Goal: Information Seeking & Learning: Learn about a topic

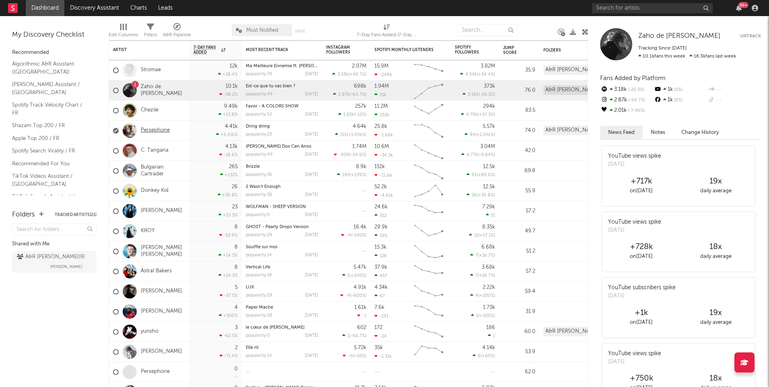
click at [157, 129] on link "Persephone" at bounding box center [155, 130] width 29 height 7
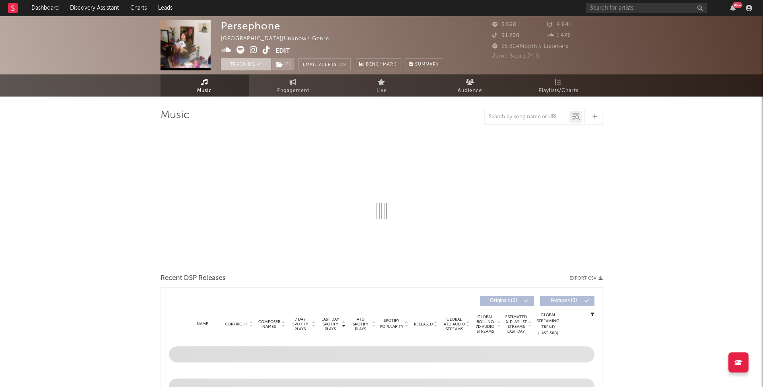
select select "6m"
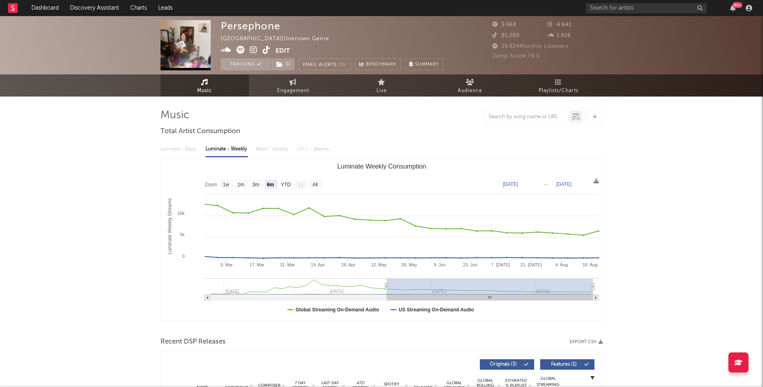
click at [624, 2] on div "99 +" at bounding box center [670, 8] width 169 height 16
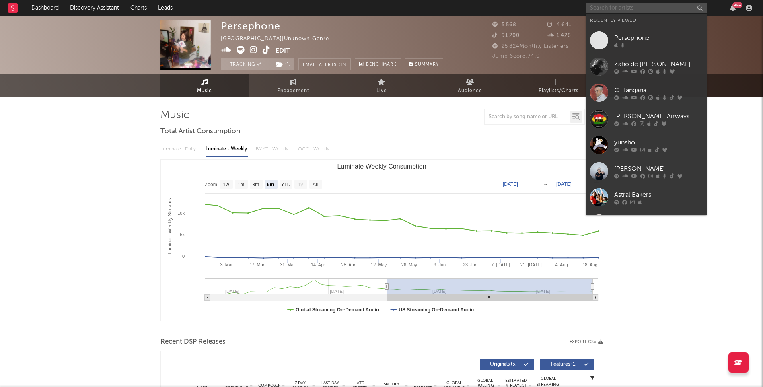
click at [618, 4] on input "text" at bounding box center [646, 8] width 121 height 10
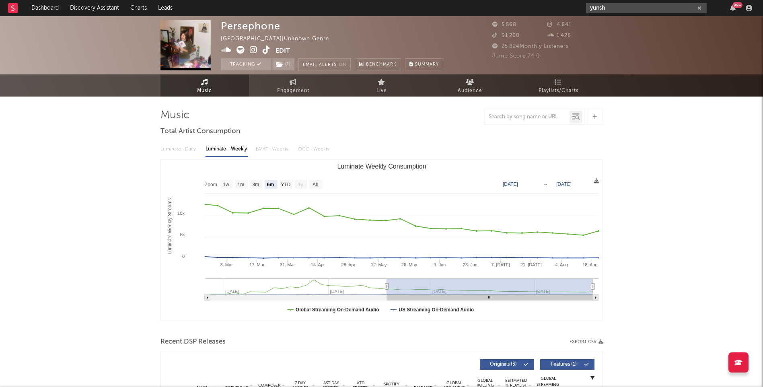
click at [622, 10] on input "yunsh" at bounding box center [646, 8] width 121 height 10
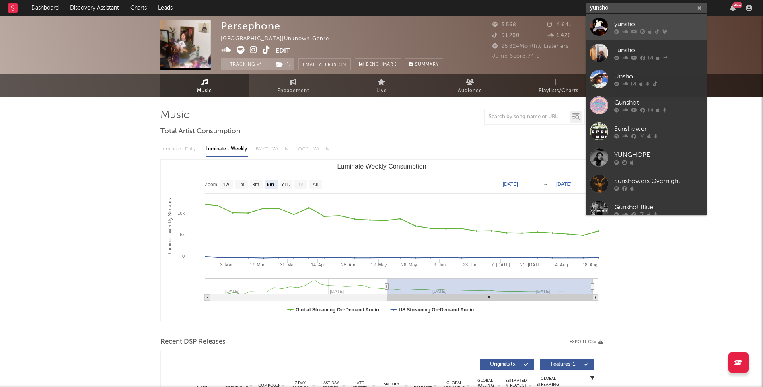
type input "yunsho"
click at [622, 23] on div "yunsho" at bounding box center [658, 24] width 88 height 10
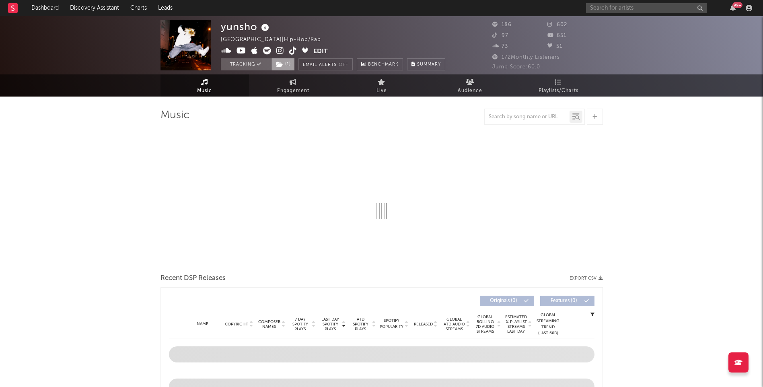
select select "6m"
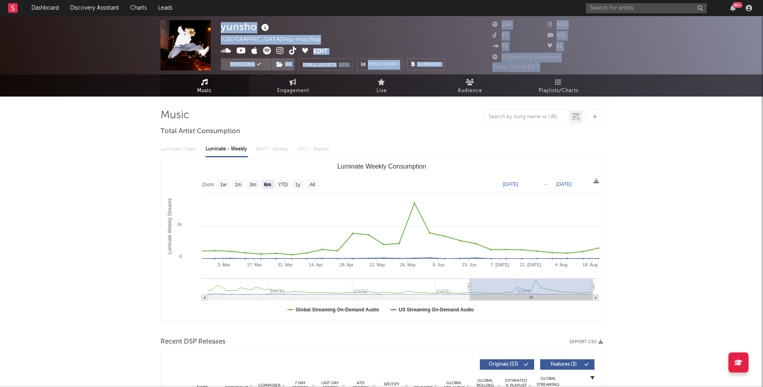
drag, startPoint x: 541, startPoint y: 66, endPoint x: 475, endPoint y: 62, distance: 66.5
click at [475, 62] on div "yunsho France | Hip-Hop/Rap Edit Tracking ( 1 ) Email Alerts Off Benchmark Summ…" at bounding box center [381, 45] width 763 height 58
drag, startPoint x: 475, startPoint y: 62, endPoint x: 519, endPoint y: 64, distance: 43.9
click at [519, 64] on span "Jump Score: 60.0" at bounding box center [516, 66] width 48 height 5
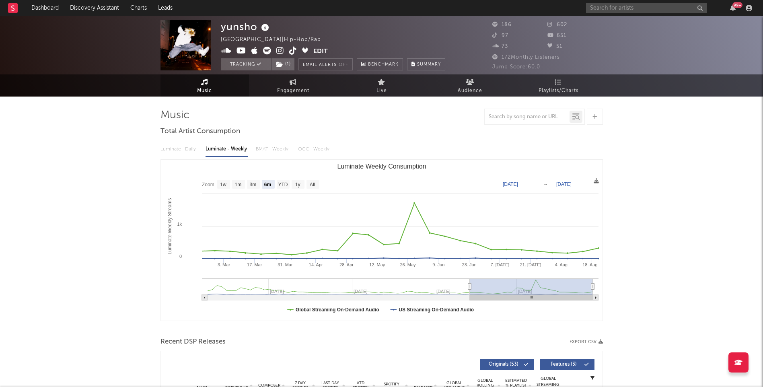
click at [530, 66] on span "Jump Score: 60.0" at bounding box center [516, 66] width 48 height 5
drag, startPoint x: 530, startPoint y: 66, endPoint x: 548, endPoint y: 71, distance: 19.0
click at [548, 71] on div "Jump Score: 60.0" at bounding box center [547, 67] width 111 height 10
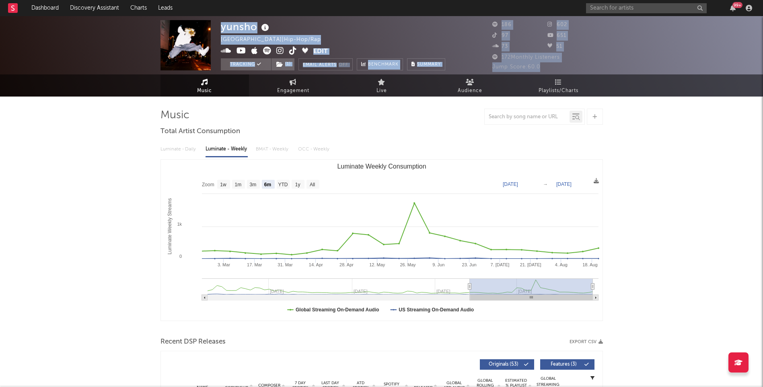
drag, startPoint x: 544, startPoint y: 65, endPoint x: 465, endPoint y: 64, distance: 79.2
click at [465, 64] on div "yunsho France | Hip-Hop/Rap Edit Tracking ( 1 ) Email Alerts Off Benchmark Summ…" at bounding box center [381, 45] width 763 height 58
drag, startPoint x: 465, startPoint y: 64, endPoint x: 526, endPoint y: 64, distance: 60.7
click at [526, 64] on span "Jump Score: 60.0" at bounding box center [516, 66] width 48 height 5
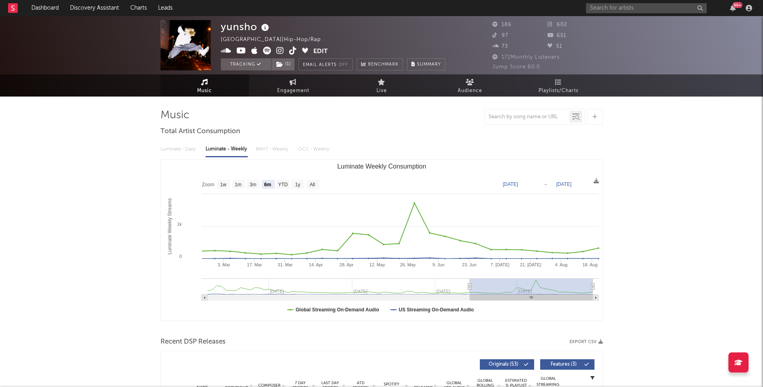
click at [262, 28] on icon at bounding box center [265, 27] width 12 height 11
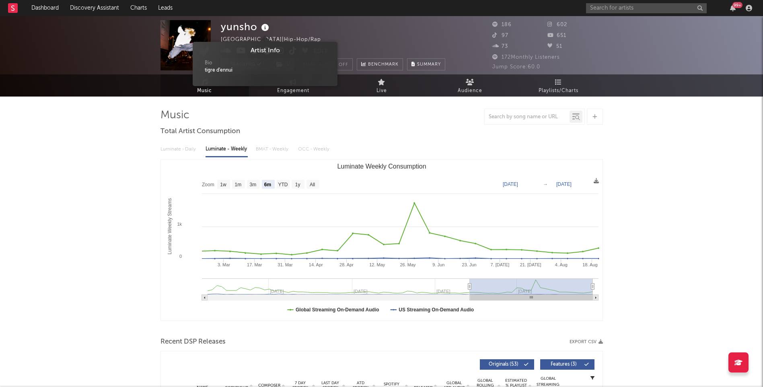
click at [262, 28] on icon at bounding box center [265, 27] width 12 height 11
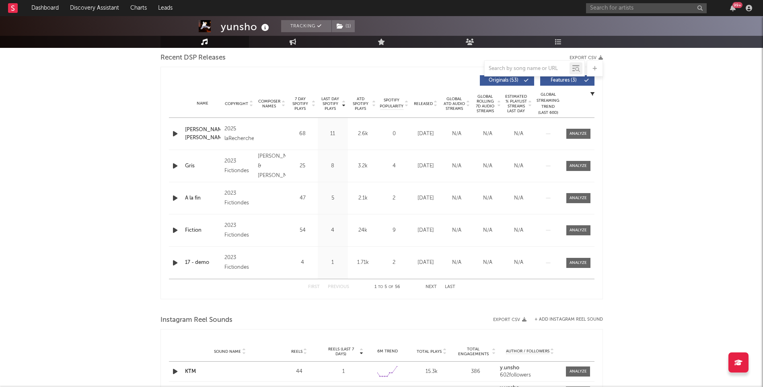
scroll to position [281, 0]
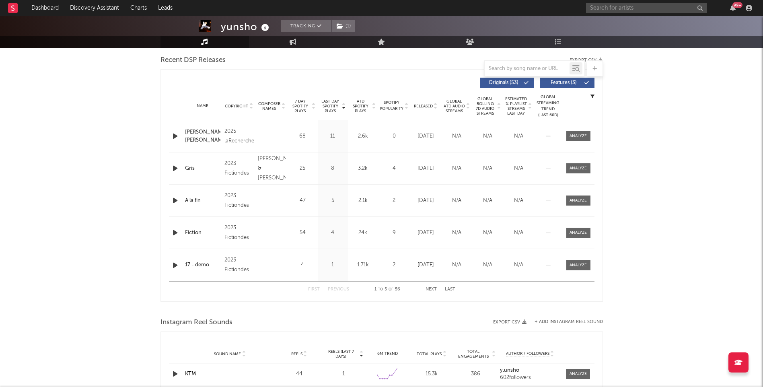
click at [332, 265] on div "1" at bounding box center [333, 265] width 26 height 8
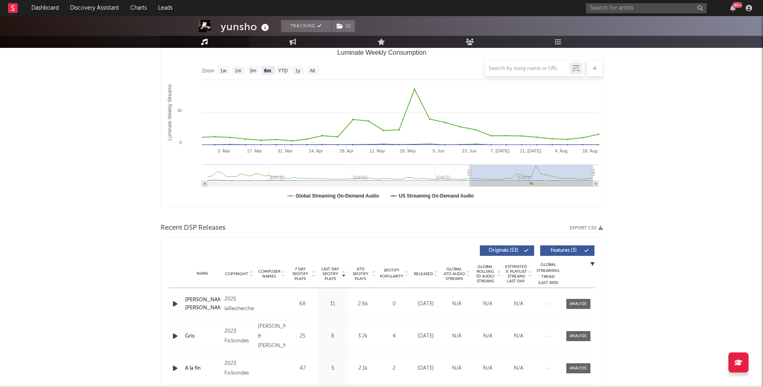
scroll to position [0, 0]
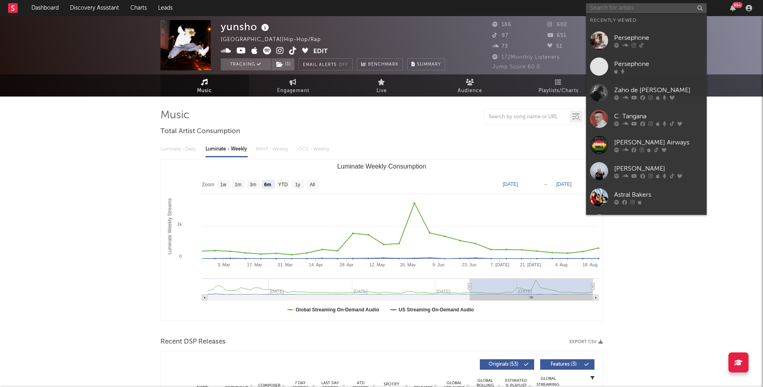
click at [597, 11] on input "text" at bounding box center [646, 8] width 121 height 10
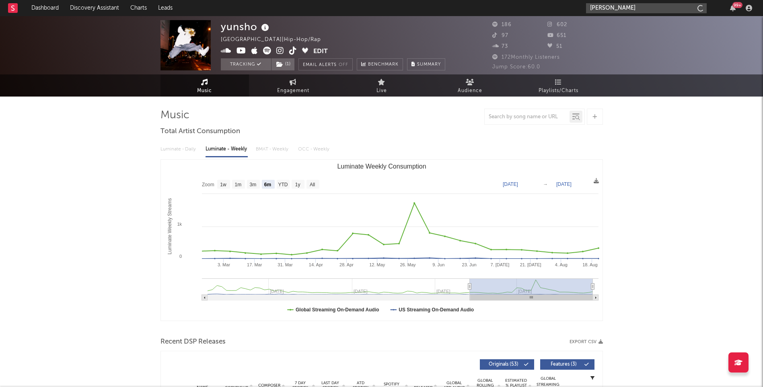
type input "teddy bear"
drag, startPoint x: 621, startPoint y: 8, endPoint x: 562, endPoint y: 0, distance: 59.1
click at [562, 0] on nav "Dashboard Discovery Assistant Charts Leads teddy bear 99 +" at bounding box center [381, 8] width 763 height 16
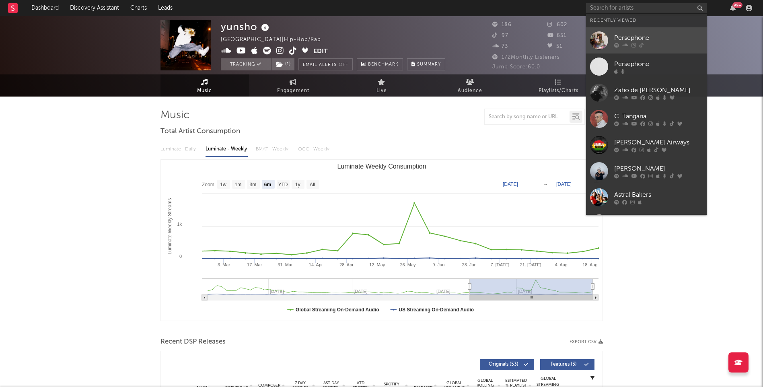
click at [657, 37] on div "Persephone" at bounding box center [658, 38] width 88 height 10
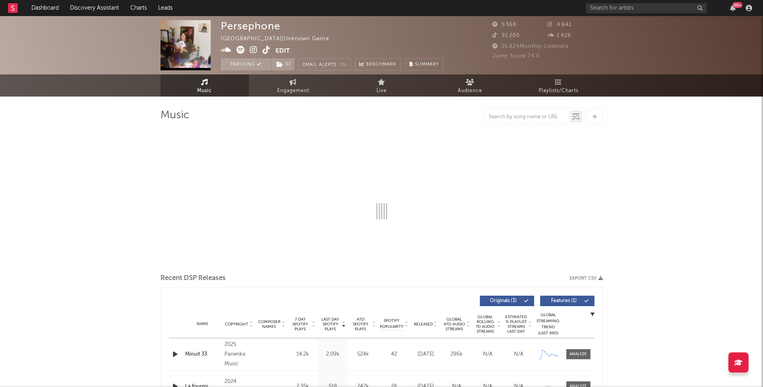
select select "6m"
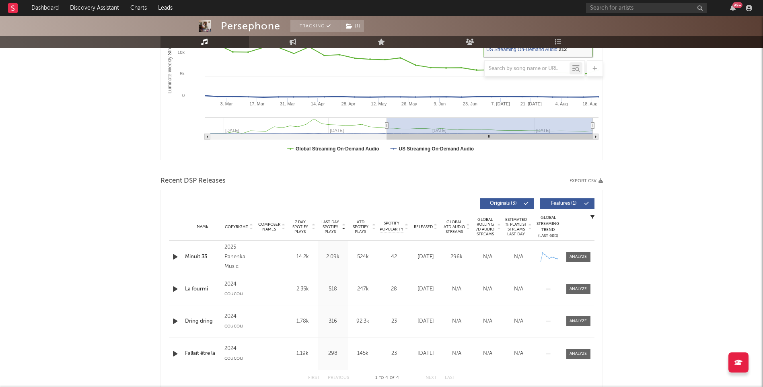
scroll to position [281, 0]
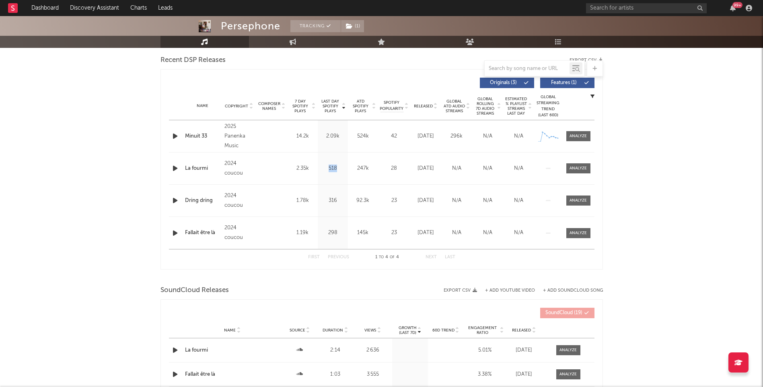
drag, startPoint x: 340, startPoint y: 169, endPoint x: 312, endPoint y: 163, distance: 28.3
click at [312, 163] on div "Name La fourmi Copyright 2024 coucou Label coucou Album Names Dring dring, La f…" at bounding box center [381, 168] width 425 height 32
drag, startPoint x: 312, startPoint y: 163, endPoint x: 339, endPoint y: 171, distance: 28.4
click at [339, 171] on div "518" at bounding box center [333, 168] width 26 height 8
click at [572, 166] on div at bounding box center [577, 168] width 17 height 6
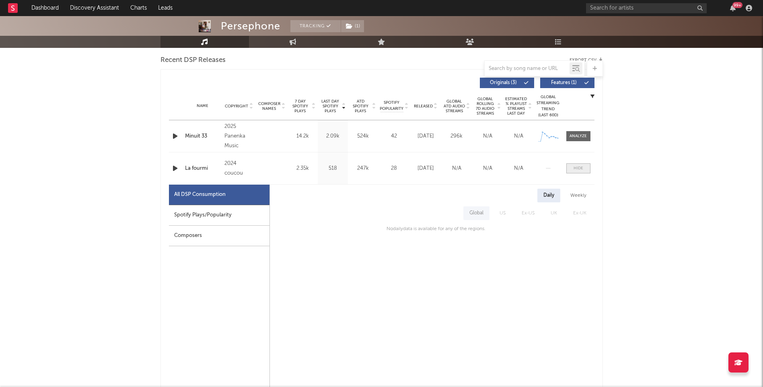
click at [583, 165] on span at bounding box center [578, 168] width 24 height 10
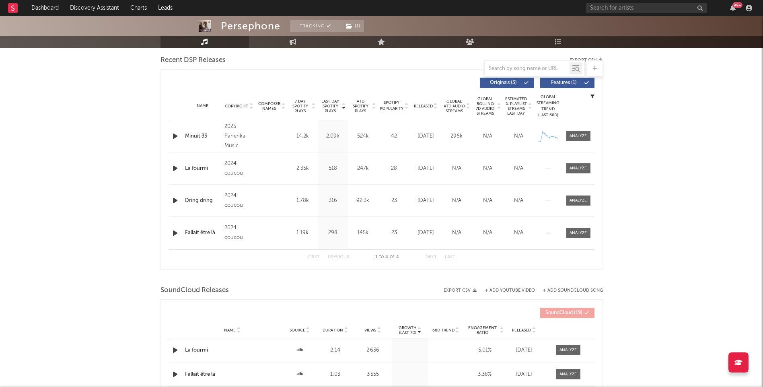
click at [629, 193] on div "Persephone Tracking ( 1 ) [GEOGRAPHIC_DATA] | Unknown Genre Edit Tracking ( 1 )…" at bounding box center [381, 137] width 763 height 805
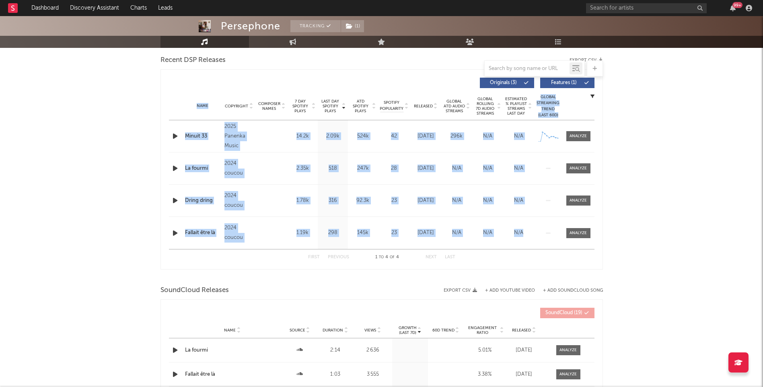
drag, startPoint x: 548, startPoint y: 207, endPoint x: 164, endPoint y: 101, distance: 398.0
click at [164, 101] on div "Persephone Tracking ( 1 ) [GEOGRAPHIC_DATA] | Unknown Genre Edit Tracking ( 1 )…" at bounding box center [381, 137] width 763 height 805
click at [709, 149] on div "Persephone Tracking ( 1 ) [GEOGRAPHIC_DATA] | Unknown Genre Edit Tracking ( 1 )…" at bounding box center [381, 137] width 763 height 805
drag, startPoint x: 178, startPoint y: 91, endPoint x: 636, endPoint y: 235, distance: 480.6
click at [636, 235] on div "Persephone Tracking ( 1 ) [GEOGRAPHIC_DATA] | Unknown Genre Edit Tracking ( 1 )…" at bounding box center [381, 137] width 763 height 805
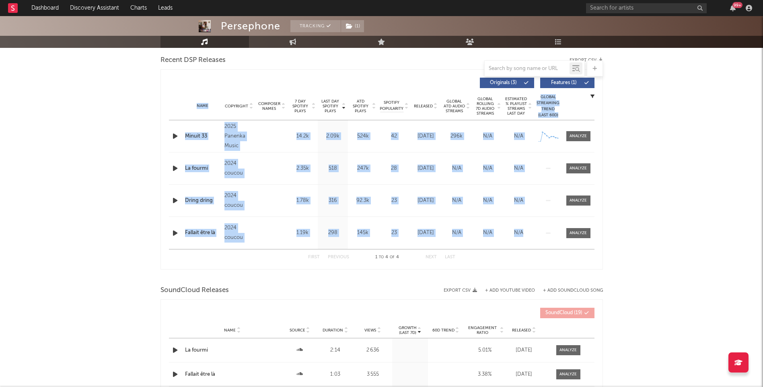
drag, startPoint x: 636, startPoint y: 235, endPoint x: 632, endPoint y: 244, distance: 9.4
click at [633, 244] on div "Persephone Tracking ( 1 ) [GEOGRAPHIC_DATA] | Unknown Genre Edit Tracking ( 1 )…" at bounding box center [381, 137] width 763 height 805
drag, startPoint x: 604, startPoint y: 235, endPoint x: 140, endPoint y: 84, distance: 487.4
click at [140, 84] on div "Persephone Tracking ( 1 ) [GEOGRAPHIC_DATA] | Unknown Genre Edit Tracking ( 1 )…" at bounding box center [381, 137] width 763 height 805
drag, startPoint x: 140, startPoint y: 84, endPoint x: 139, endPoint y: 89, distance: 5.1
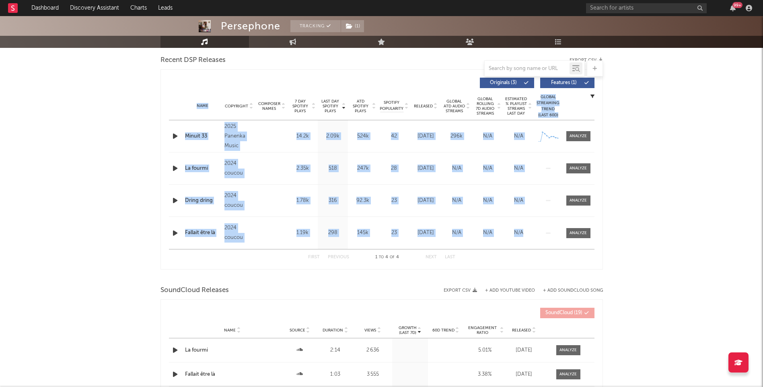
click at [139, 89] on div "Persephone Tracking ( 1 ) [GEOGRAPHIC_DATA] | Unknown Genre Edit Tracking ( 1 )…" at bounding box center [381, 137] width 763 height 805
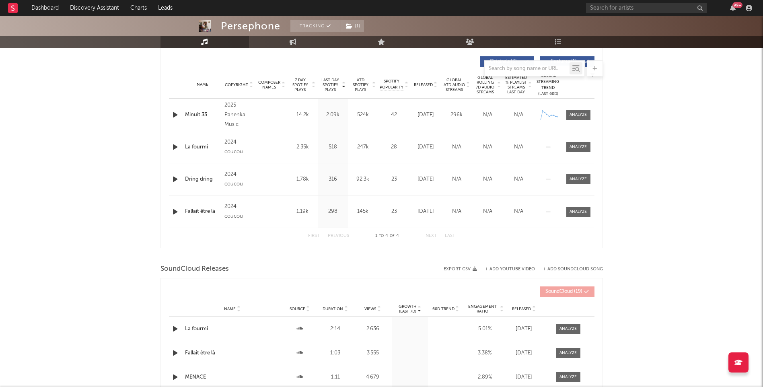
scroll to position [241, 0]
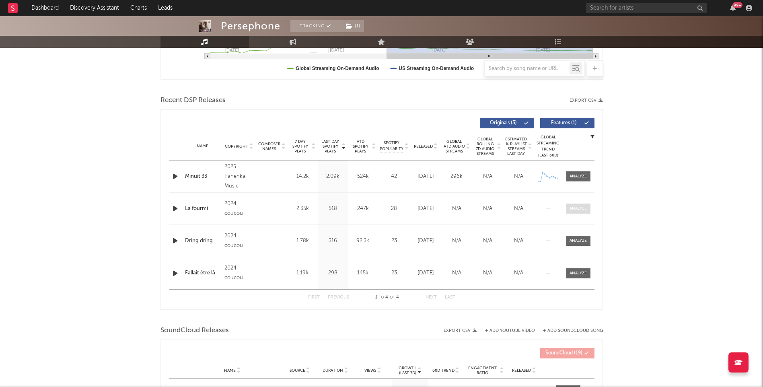
click at [576, 205] on span at bounding box center [578, 208] width 24 height 10
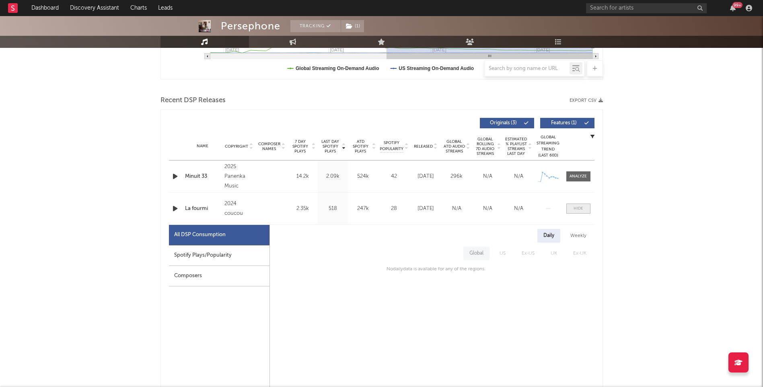
scroll to position [322, 0]
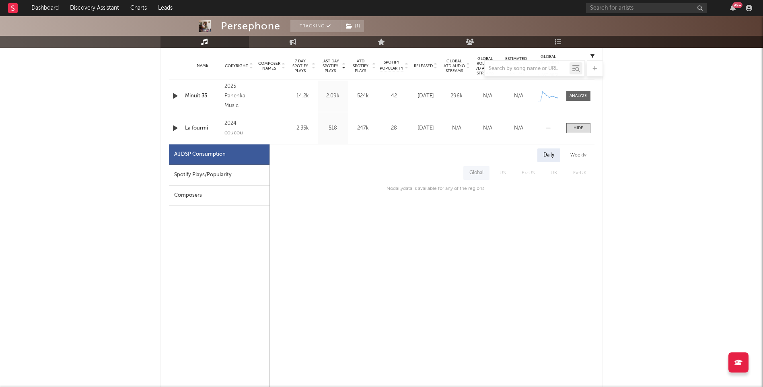
click at [205, 164] on div "All DSP Consumption" at bounding box center [219, 154] width 101 height 21
click at [206, 178] on div "Spotify Plays/Popularity" at bounding box center [219, 175] width 101 height 21
select select "6m"
select select "1w"
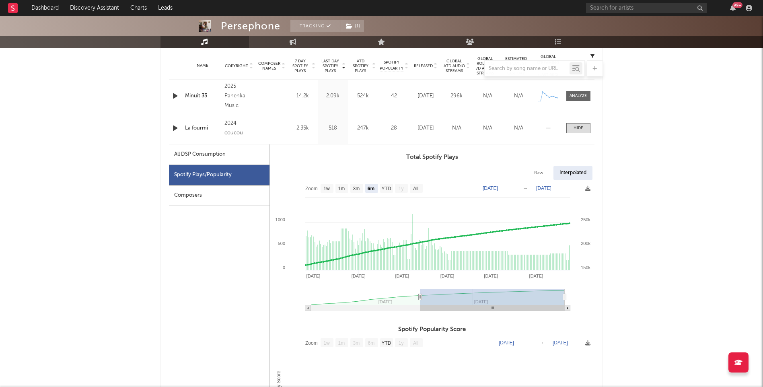
click at [197, 198] on div "Composers" at bounding box center [219, 195] width 101 height 21
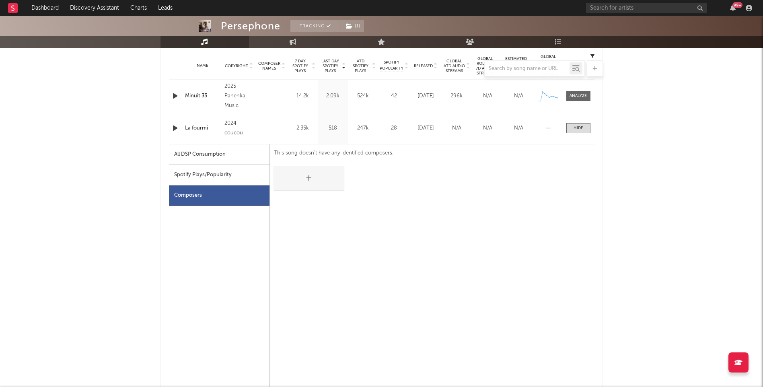
click at [207, 181] on div "Spotify Plays/Popularity" at bounding box center [219, 175] width 101 height 21
select select "6m"
select select "1w"
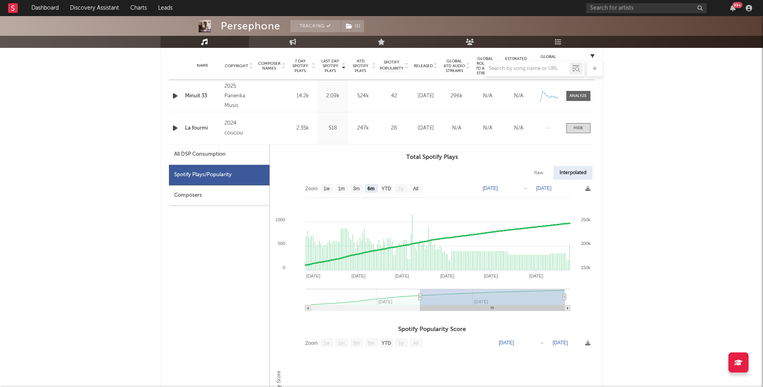
click at [203, 190] on div "Composers" at bounding box center [219, 195] width 101 height 21
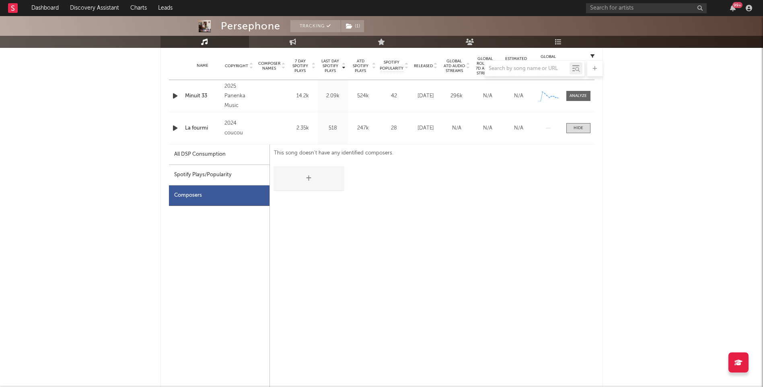
click at [219, 173] on div "Spotify Plays/Popularity" at bounding box center [219, 175] width 101 height 21
select select "6m"
select select "1w"
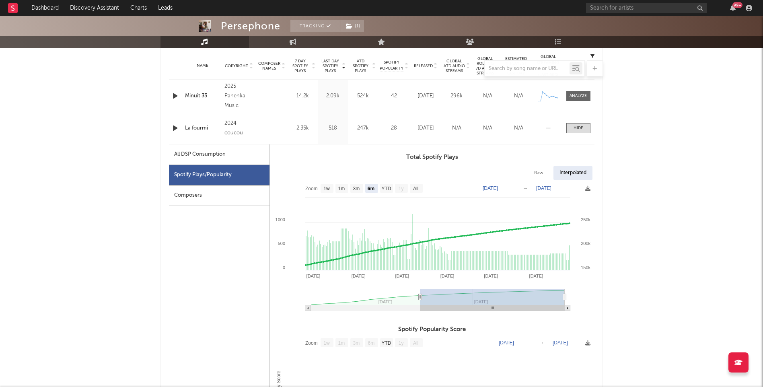
click at [226, 152] on div "All DSP Consumption" at bounding box center [219, 154] width 101 height 21
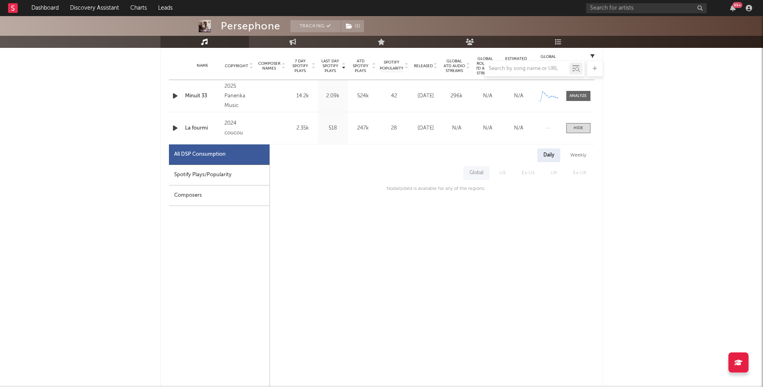
click at [216, 189] on div "Composers" at bounding box center [219, 195] width 101 height 21
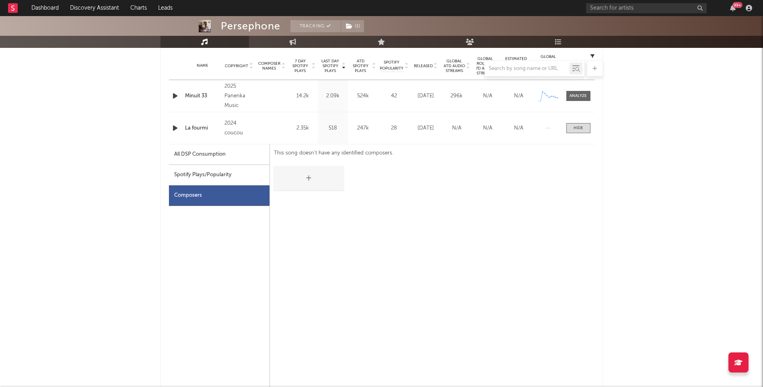
click at [222, 178] on div "Spotify Plays/Popularity" at bounding box center [219, 175] width 101 height 21
select select "6m"
select select "1w"
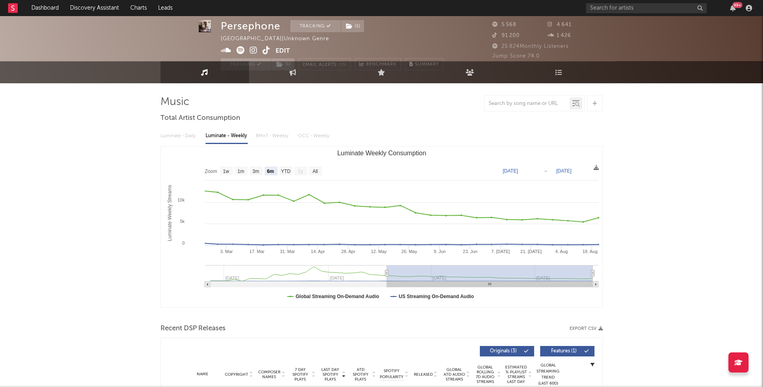
scroll to position [0, 0]
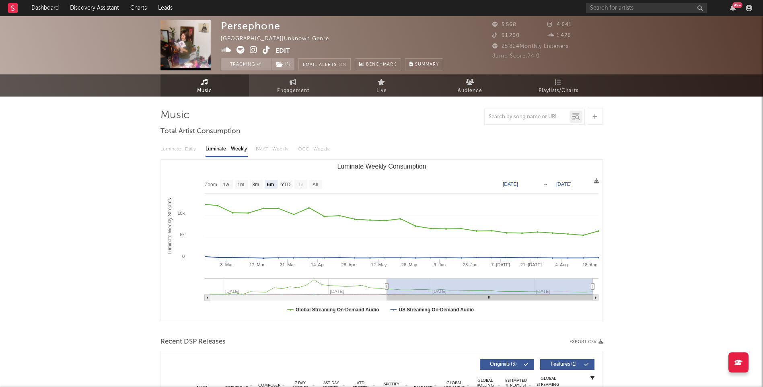
click at [280, 37] on div "[GEOGRAPHIC_DATA] | Unknown Genre" at bounding box center [279, 39] width 117 height 10
click at [292, 92] on span "Engagement" at bounding box center [293, 91] width 32 height 10
select select "1w"
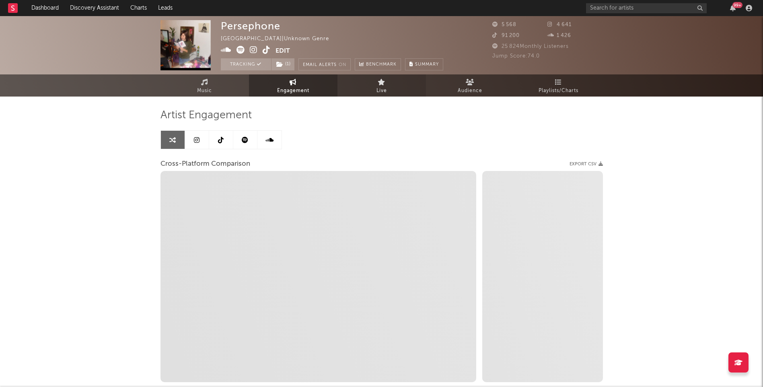
select select "1m"
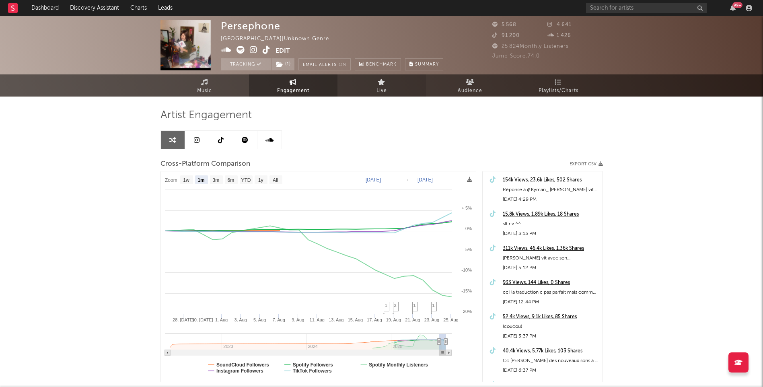
click at [383, 84] on icon at bounding box center [382, 82] width 8 height 6
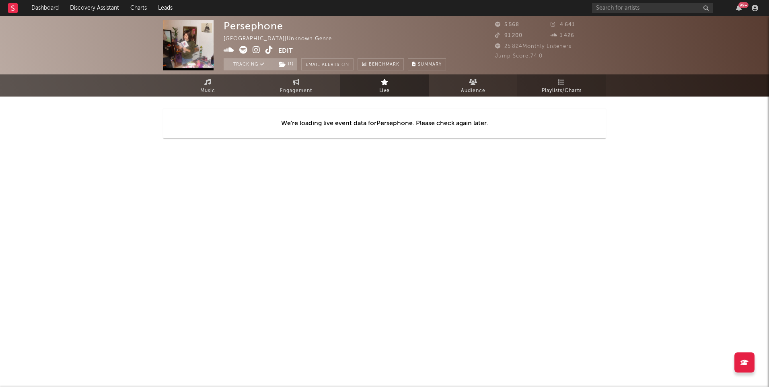
click at [565, 90] on span "Playlists/Charts" at bounding box center [562, 91] width 40 height 10
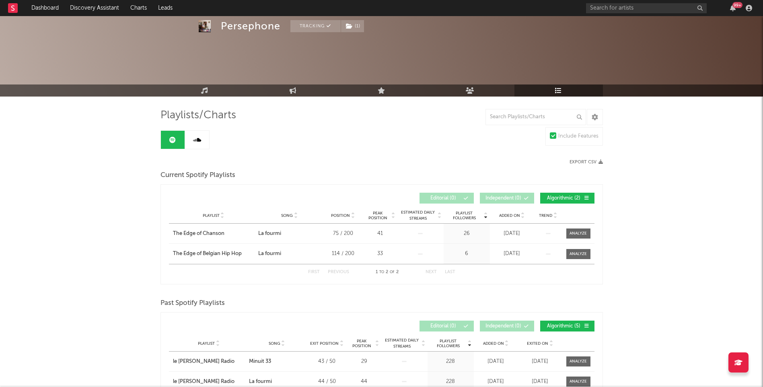
scroll to position [133, 0]
